Goal: Communication & Community: Answer question/provide support

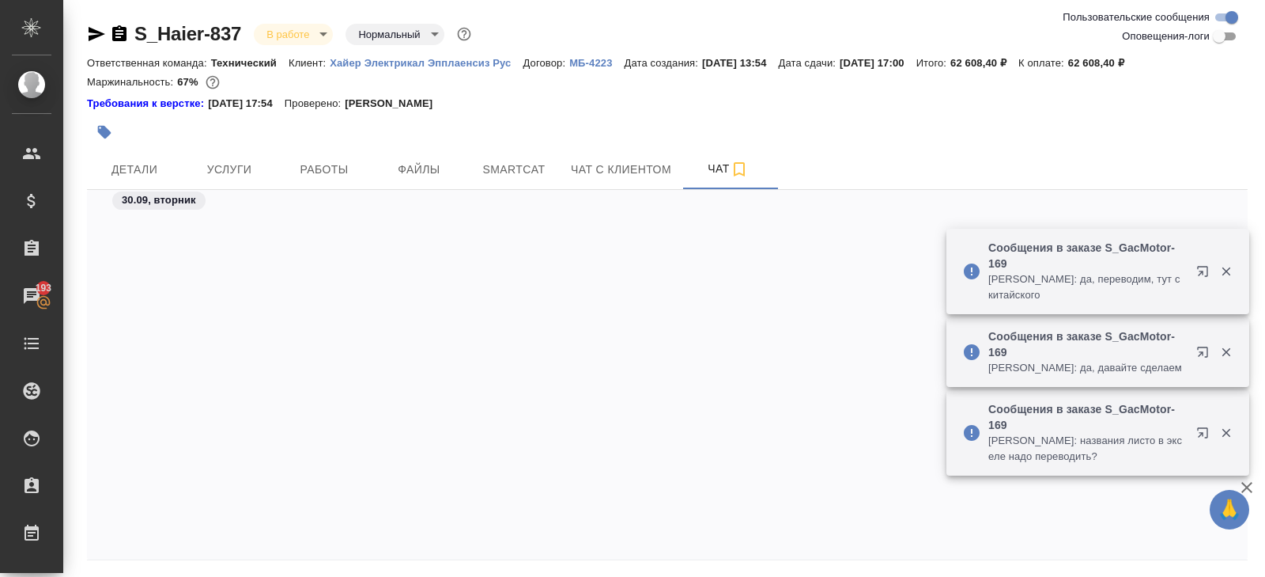
scroll to position [24987, 0]
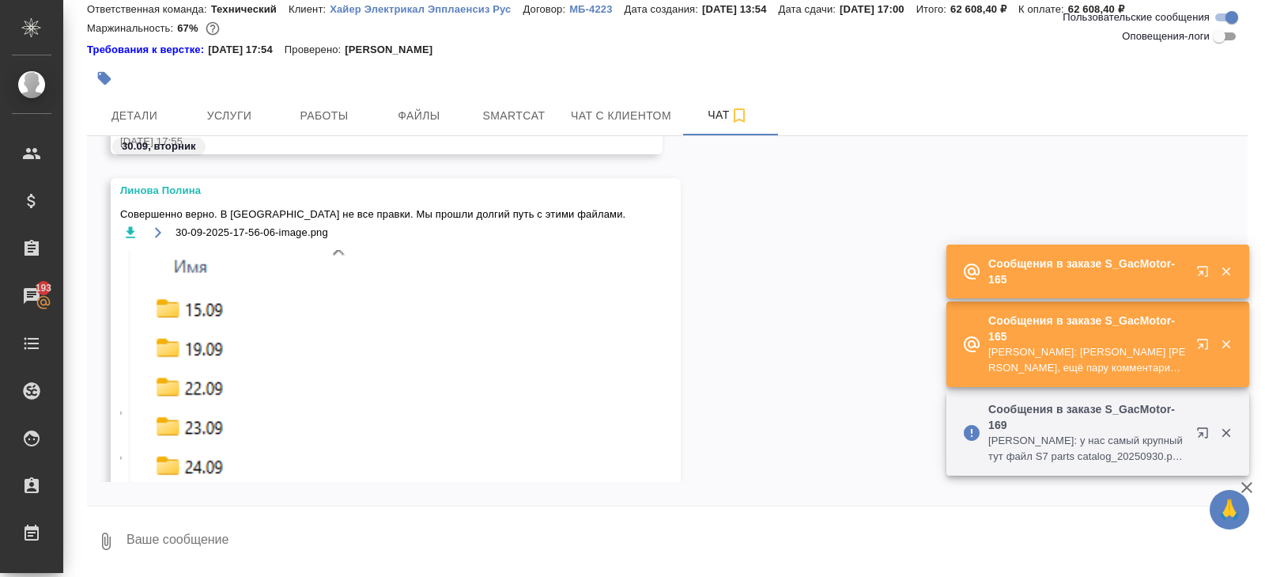
click at [1124, 360] on p "[PERSON_NAME]: [PERSON_NAME] [PERSON_NAME], ещё пару комментариев от нас:" at bounding box center [1088, 360] width 198 height 32
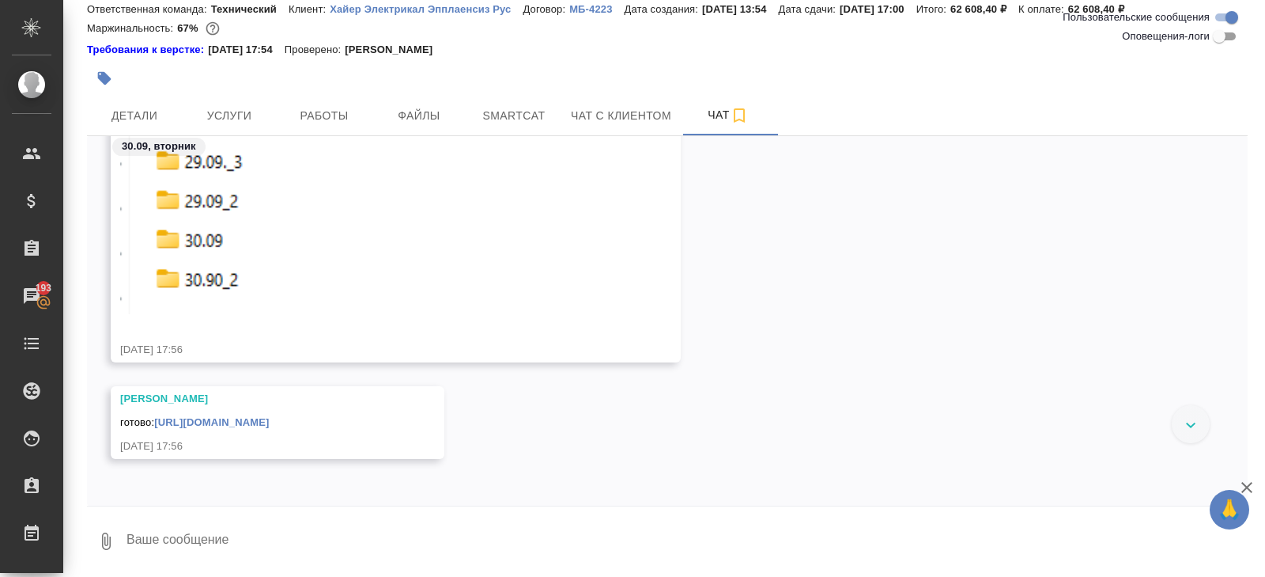
scroll to position [25981, 0]
click at [222, 550] on textarea at bounding box center [686, 541] width 1123 height 54
type textarea "спасибо коллеги, надеемся, что всё ок"
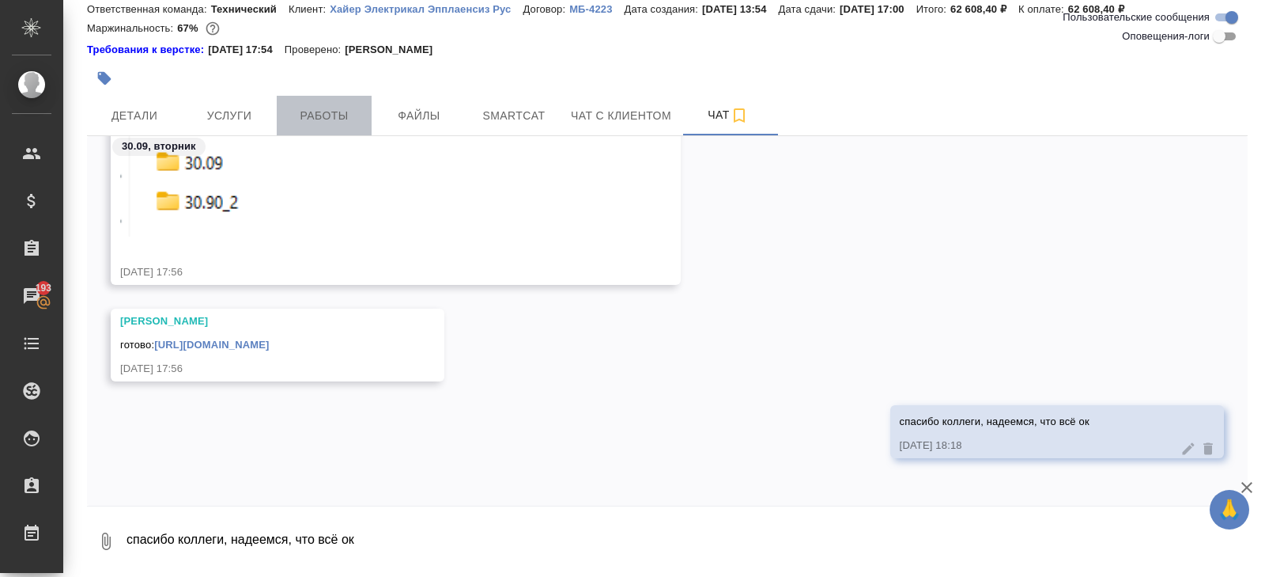
click at [305, 101] on button "Работы" at bounding box center [324, 116] width 95 height 40
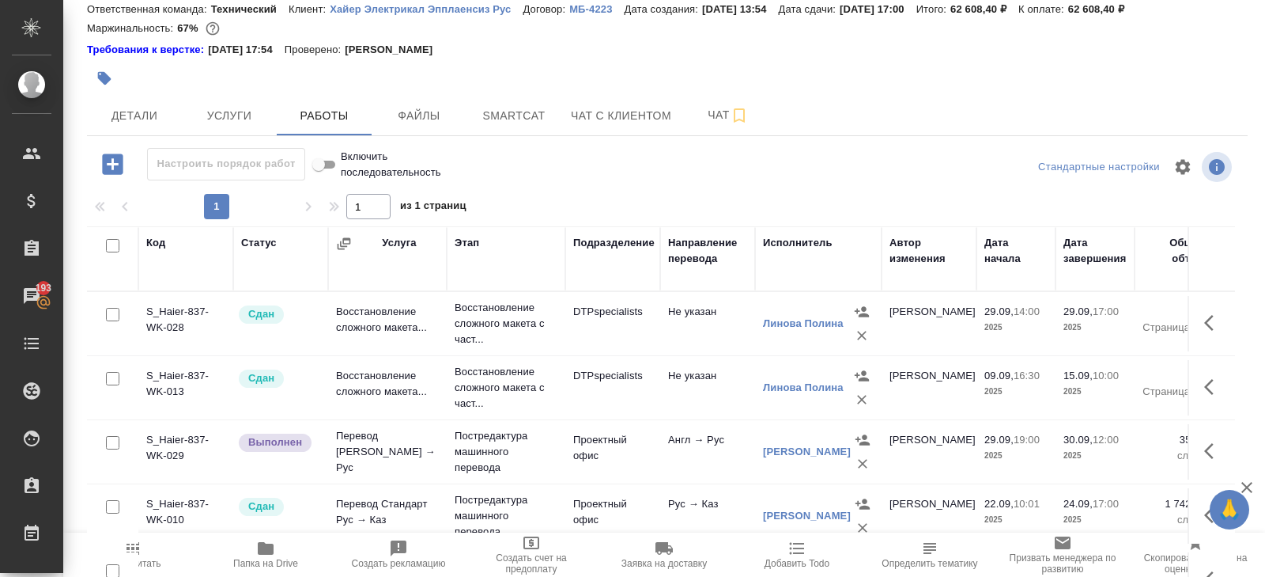
scroll to position [100, 0]
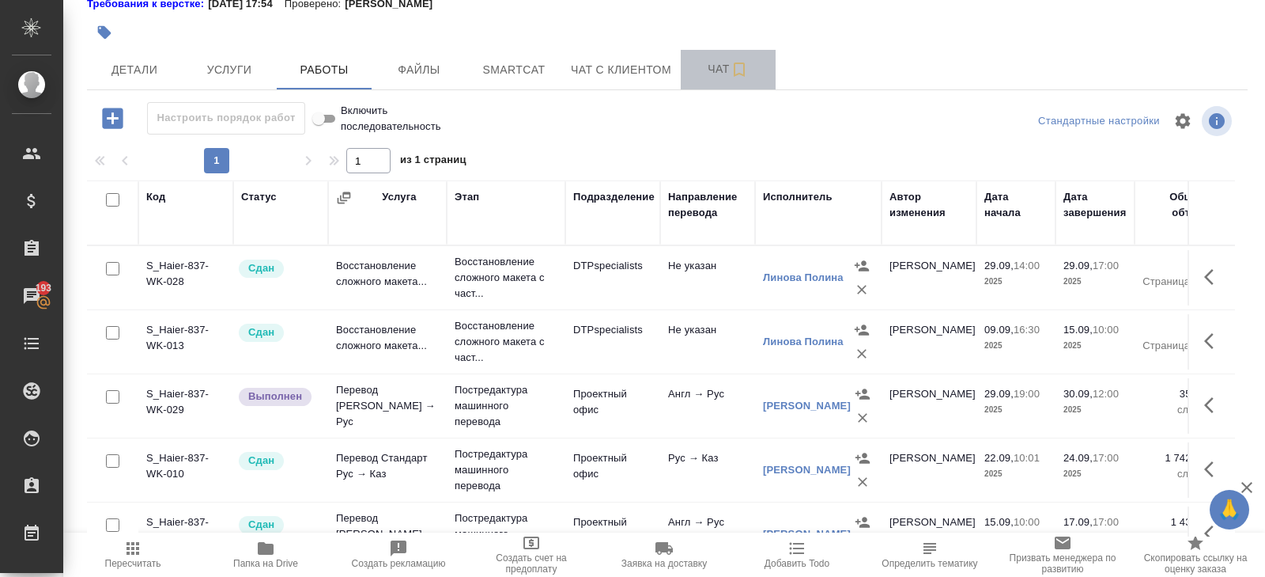
click at [719, 69] on span "Чат" at bounding box center [728, 69] width 76 height 20
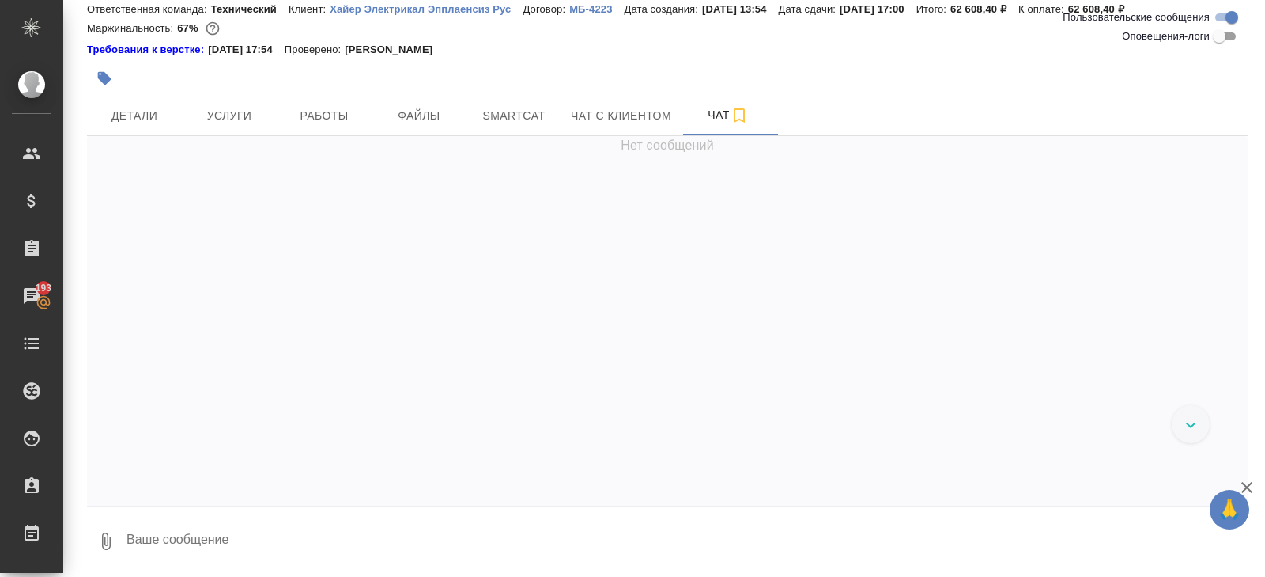
scroll to position [25758, 0]
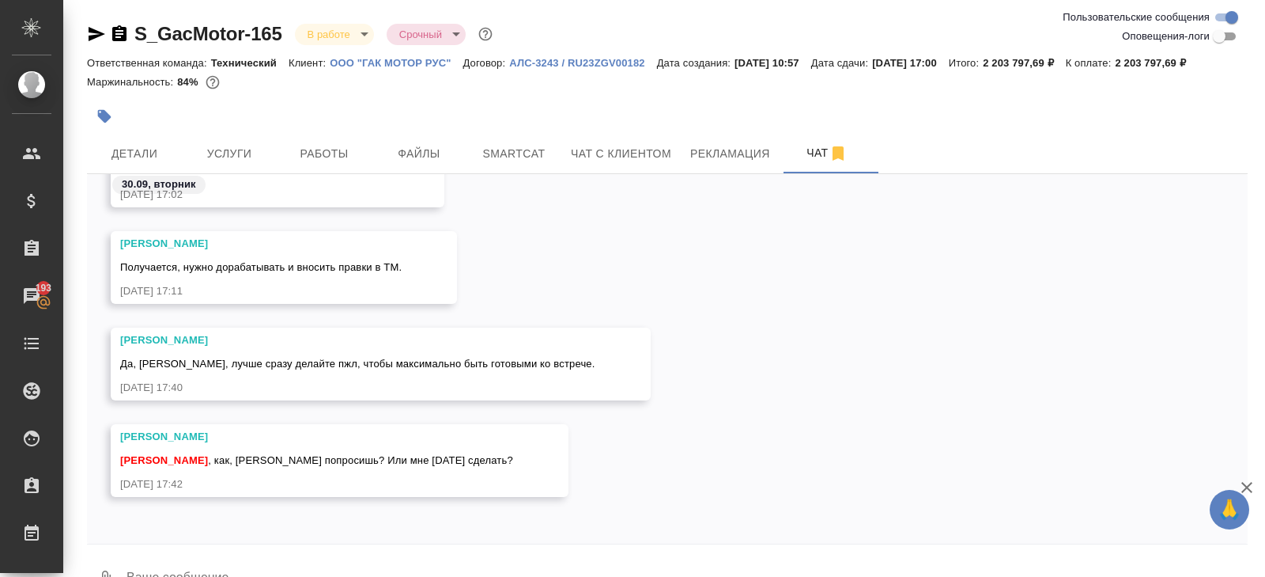
scroll to position [57, 0]
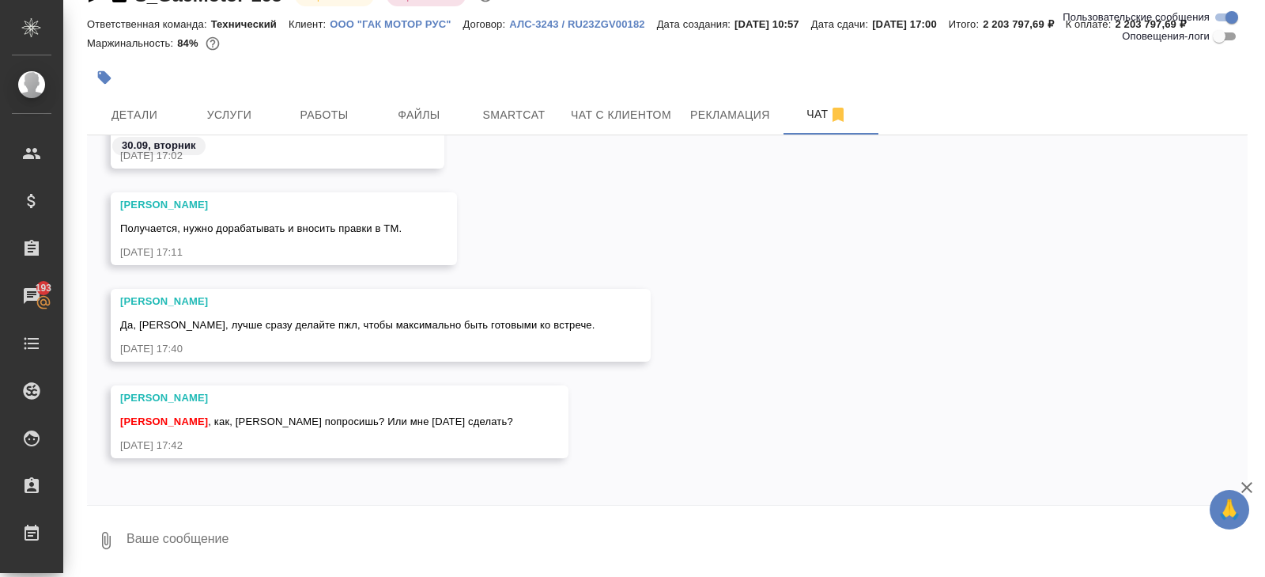
click at [326, 525] on textarea at bounding box center [686, 540] width 1123 height 54
type textarea "я попросила его, внесёт"
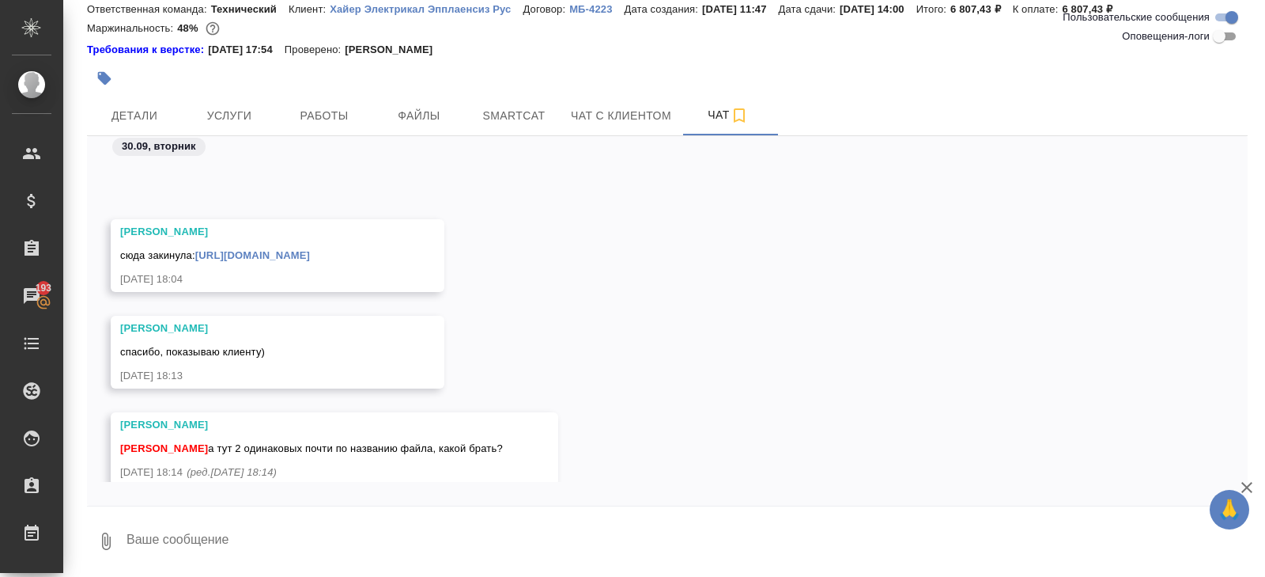
scroll to position [7357, 0]
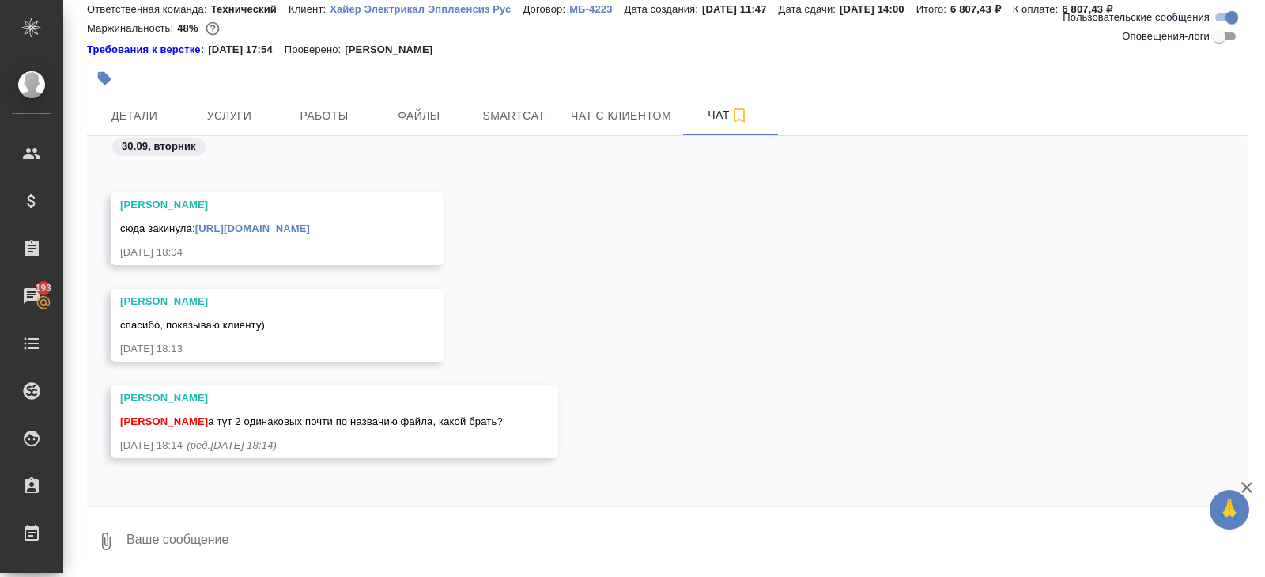
click at [298, 424] on span "Арсеньева Вера а тут 2 одинаковых почти по названию файла, какой брать?" at bounding box center [311, 421] width 383 height 12
click at [231, 227] on link "https://drive.awatera.com/apps/files/files/10546865?dir=/Shares/%D0%A5%D0%B0%D0…" at bounding box center [252, 228] width 115 height 12
click at [180, 544] on textarea at bounding box center [686, 541] width 1123 height 54
paste textarea "0916 HWP-K1S UM(ru-kk)"
type textarea "Оля, 0916 HWP-K1S UM(ru-kk)"
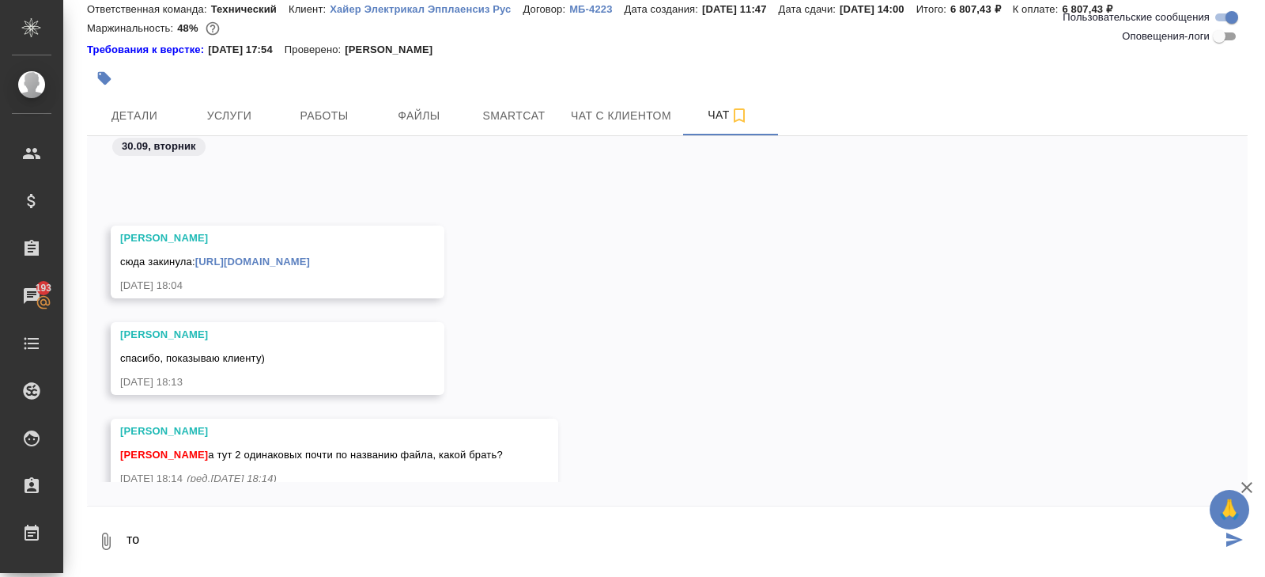
scroll to position [7530, 0]
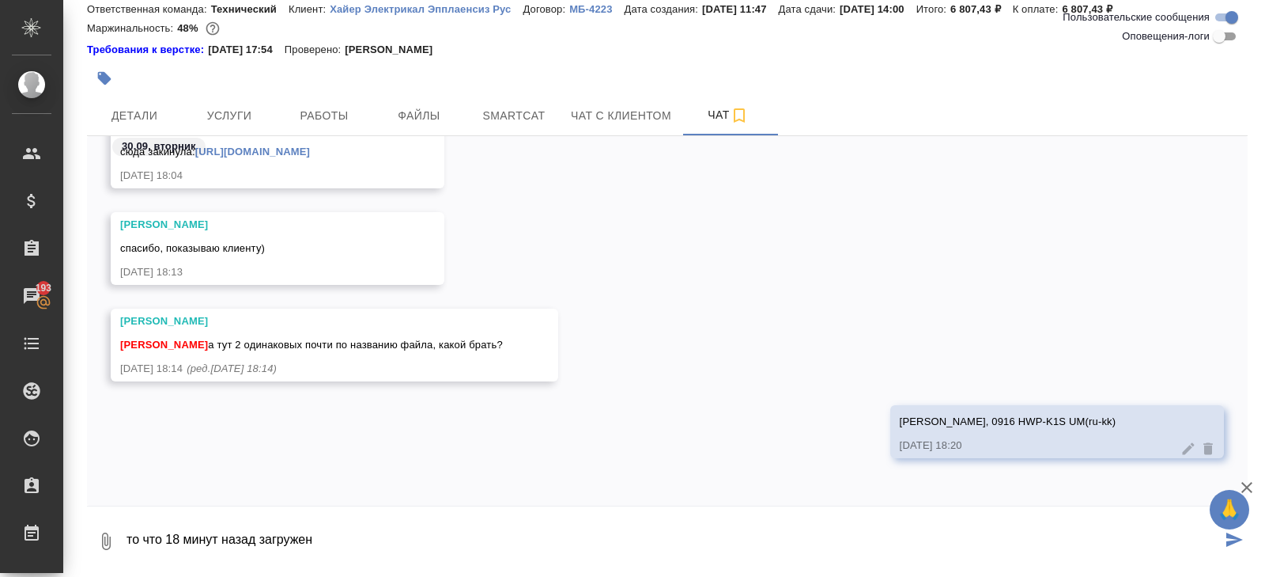
type textarea "то что 18 минут назад загружен"
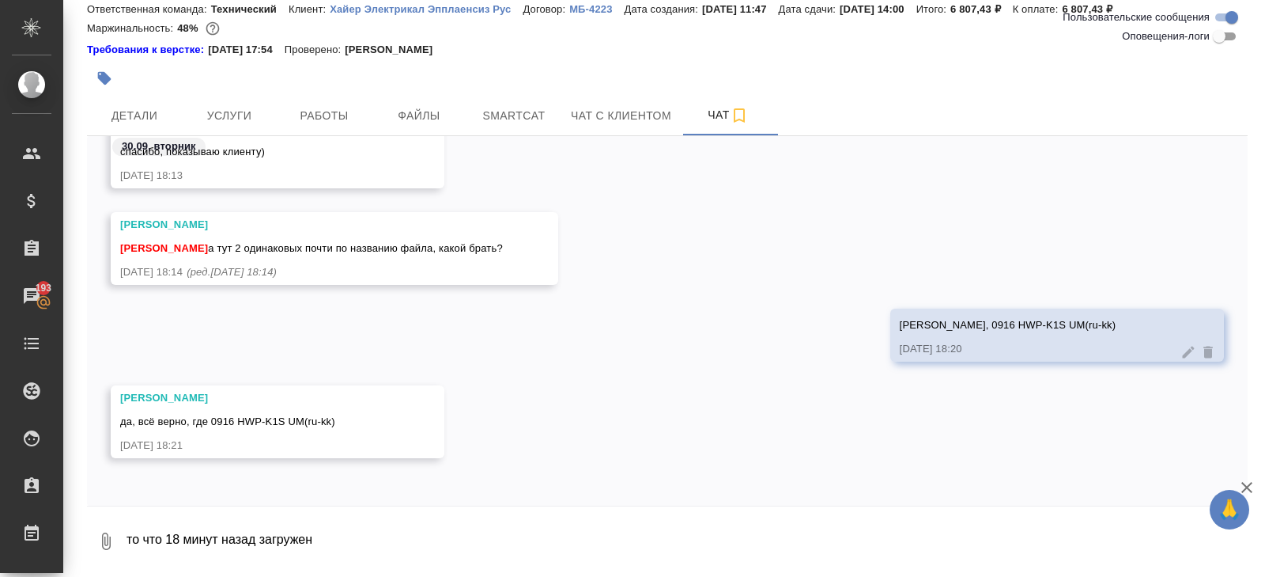
scroll to position [7627, 0]
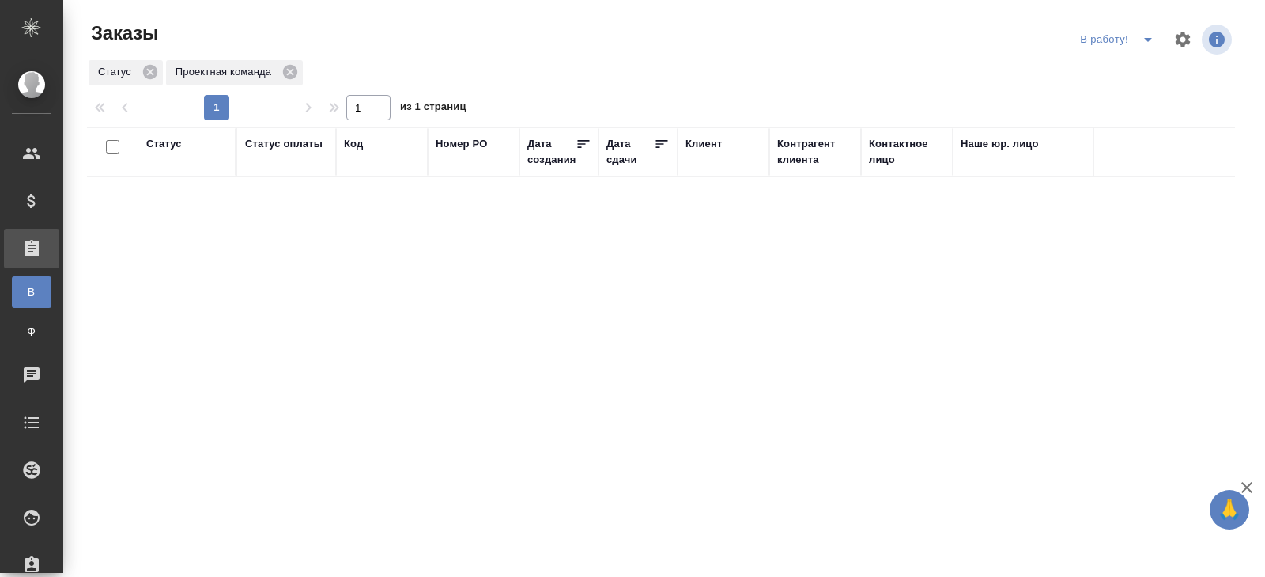
click at [1142, 39] on icon "split button" at bounding box center [1148, 39] width 19 height 19
click at [1142, 62] on li "ПМ" at bounding box center [1120, 71] width 88 height 25
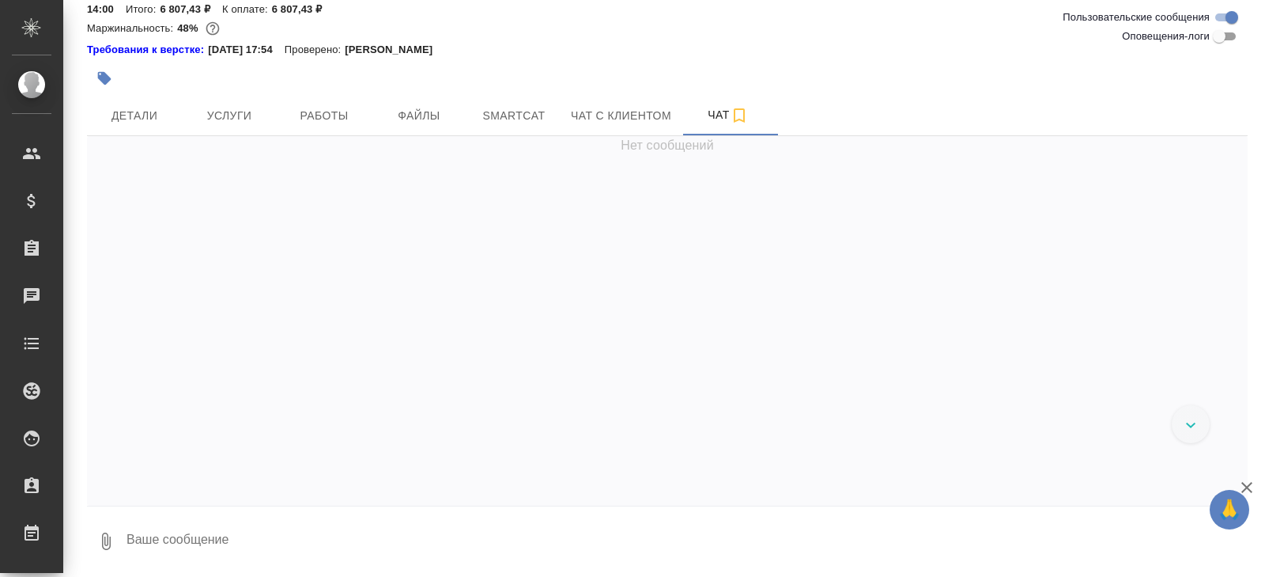
scroll to position [7480, 0]
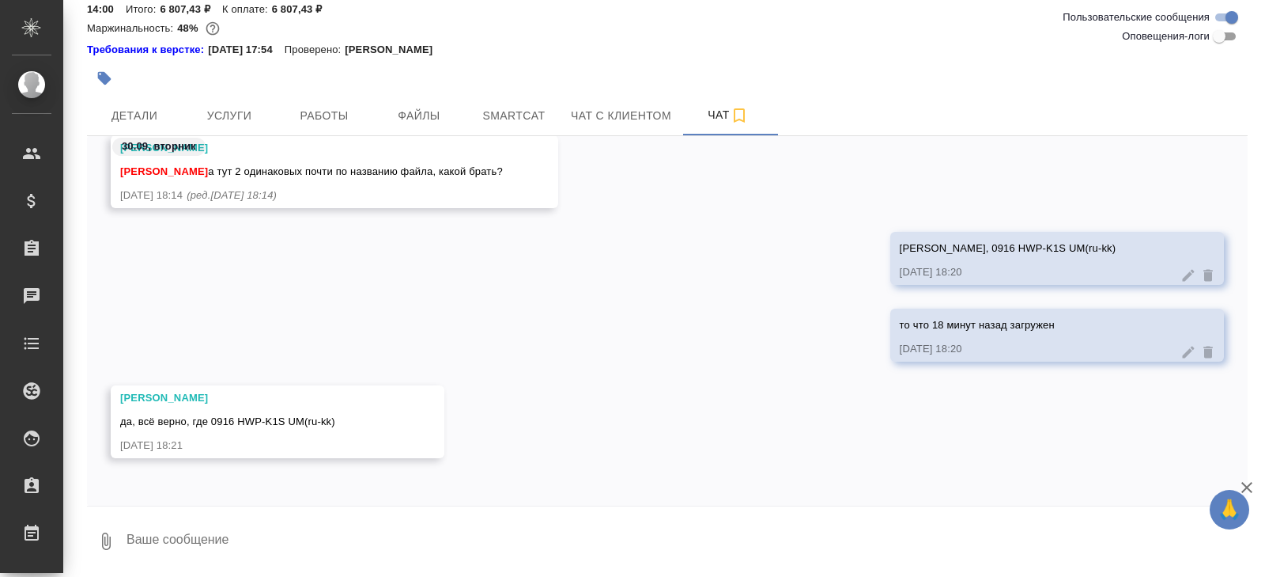
click at [213, 544] on textarea at bounding box center [686, 541] width 1123 height 54
